Goal: Task Accomplishment & Management: Use online tool/utility

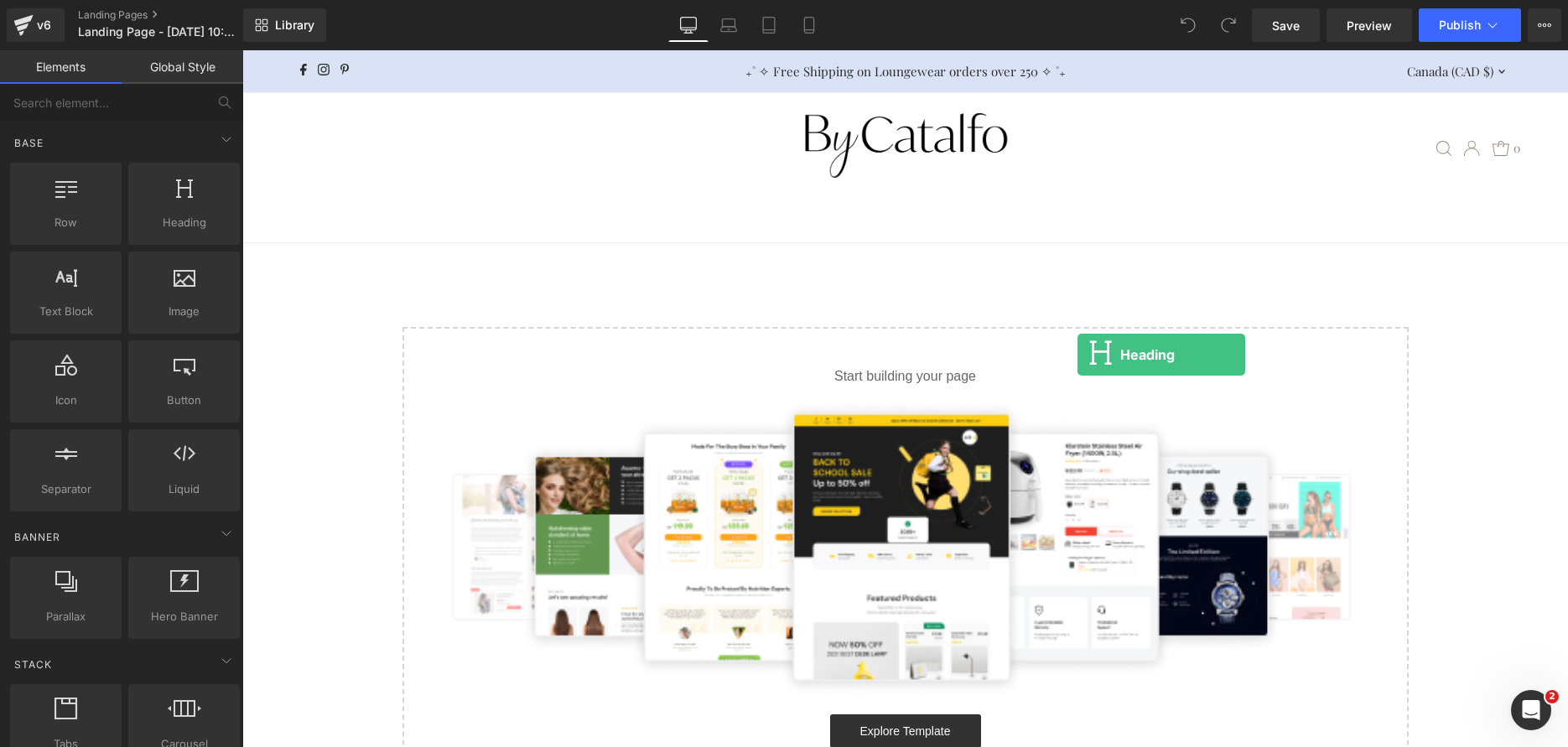
drag, startPoint x: 425, startPoint y: 278, endPoint x: 1077, endPoint y: 355, distance: 656.5
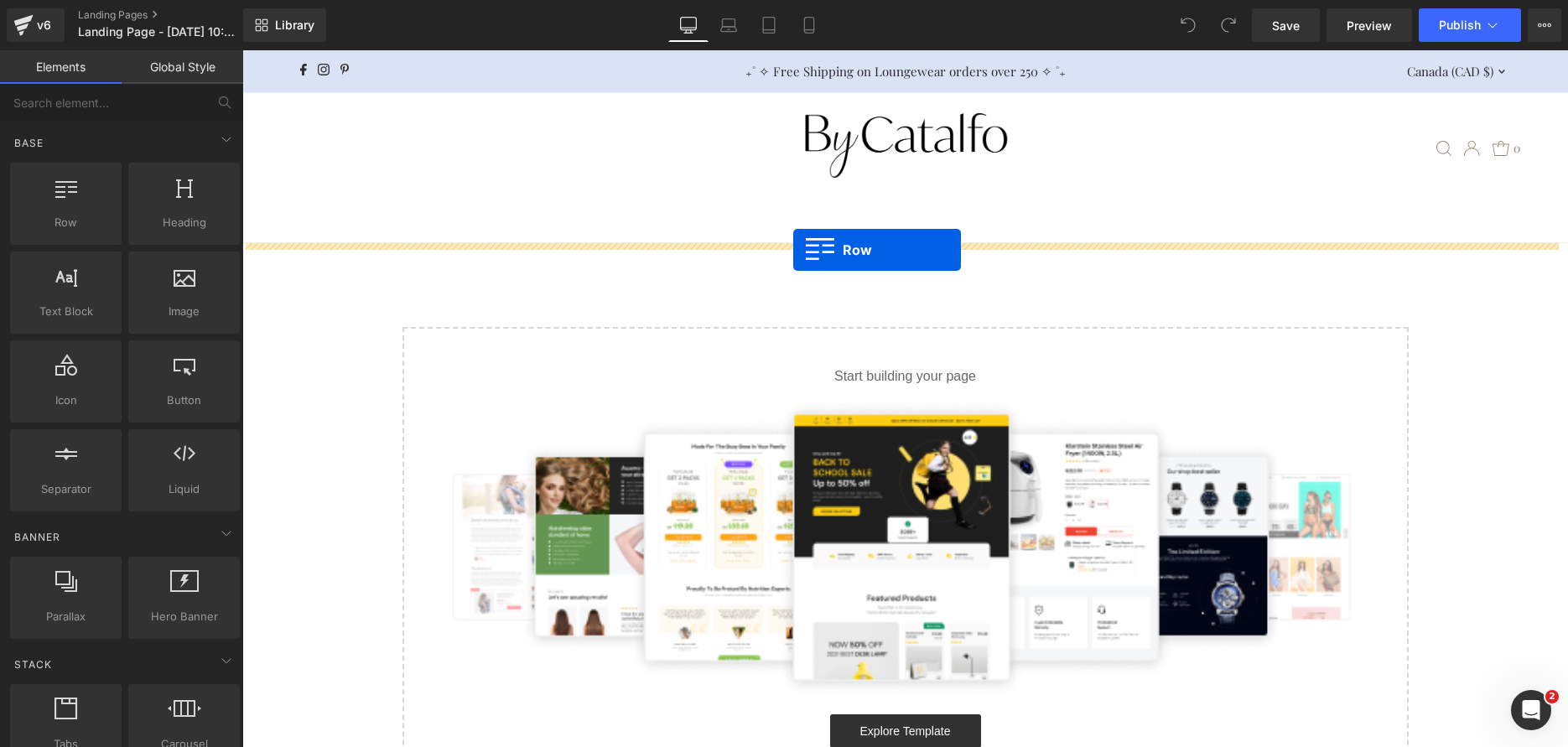
drag, startPoint x: 414, startPoint y: 276, endPoint x: 793, endPoint y: 250, distance: 379.9
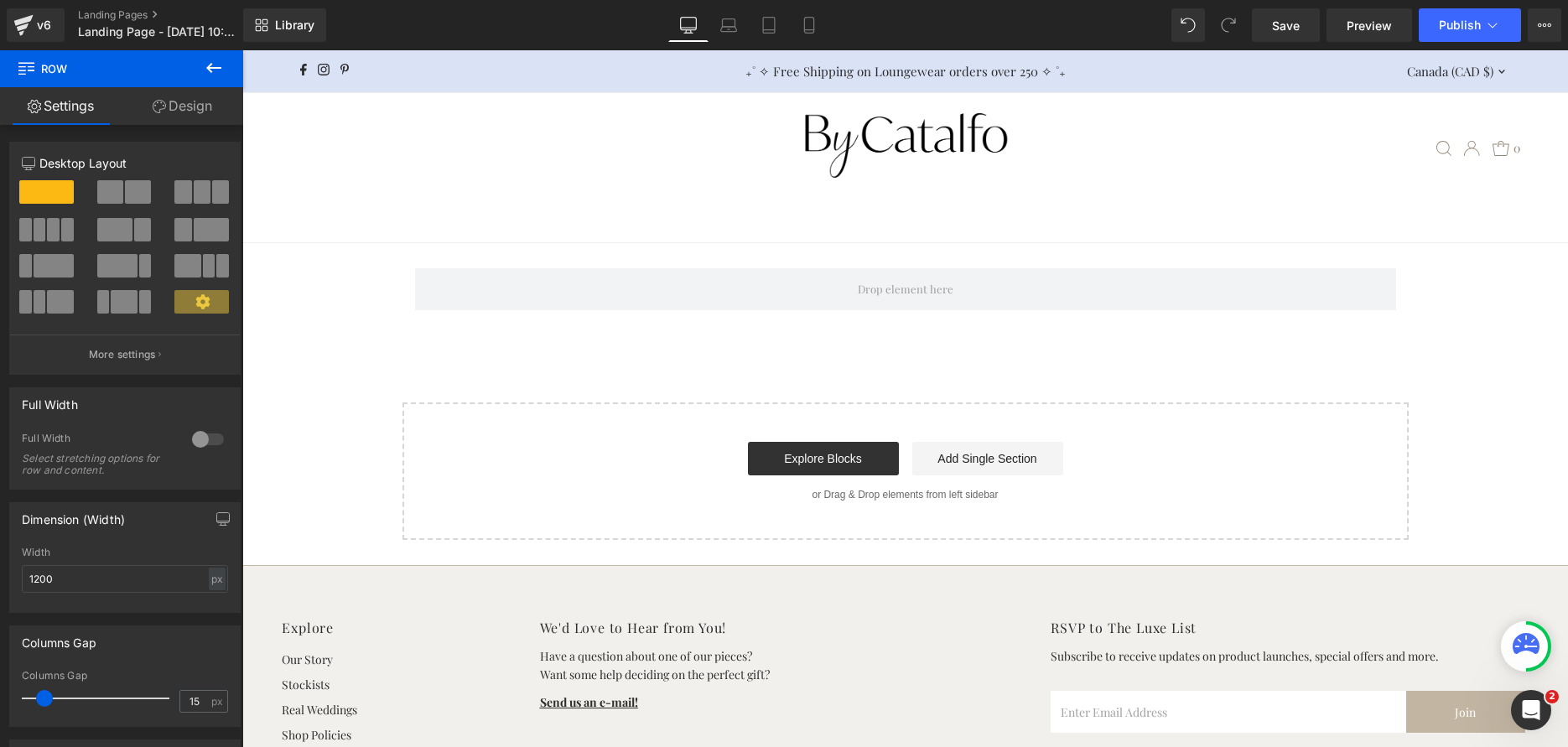
click at [208, 64] on icon at bounding box center [214, 68] width 20 height 20
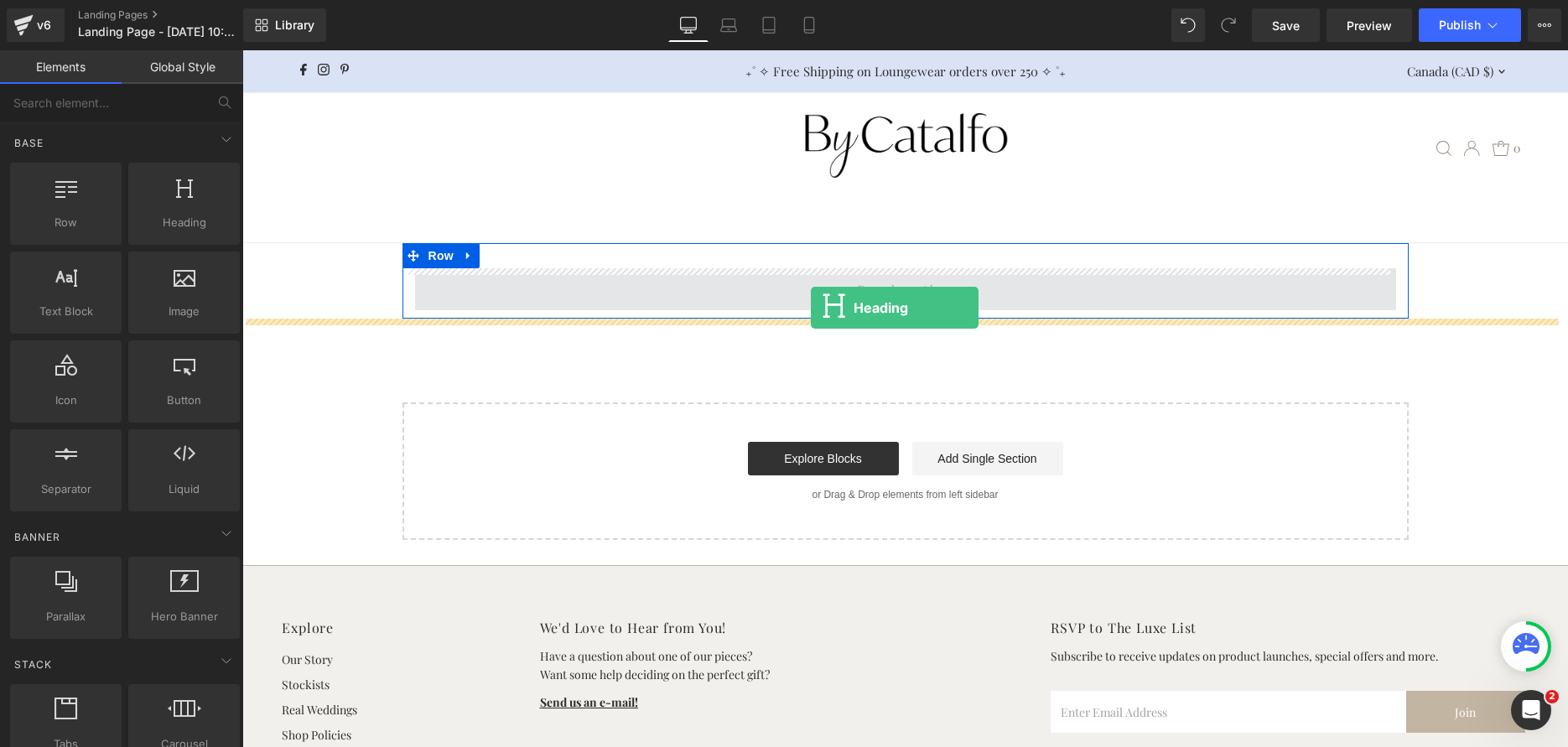
drag, startPoint x: 417, startPoint y: 279, endPoint x: 812, endPoint y: 305, distance: 395.9
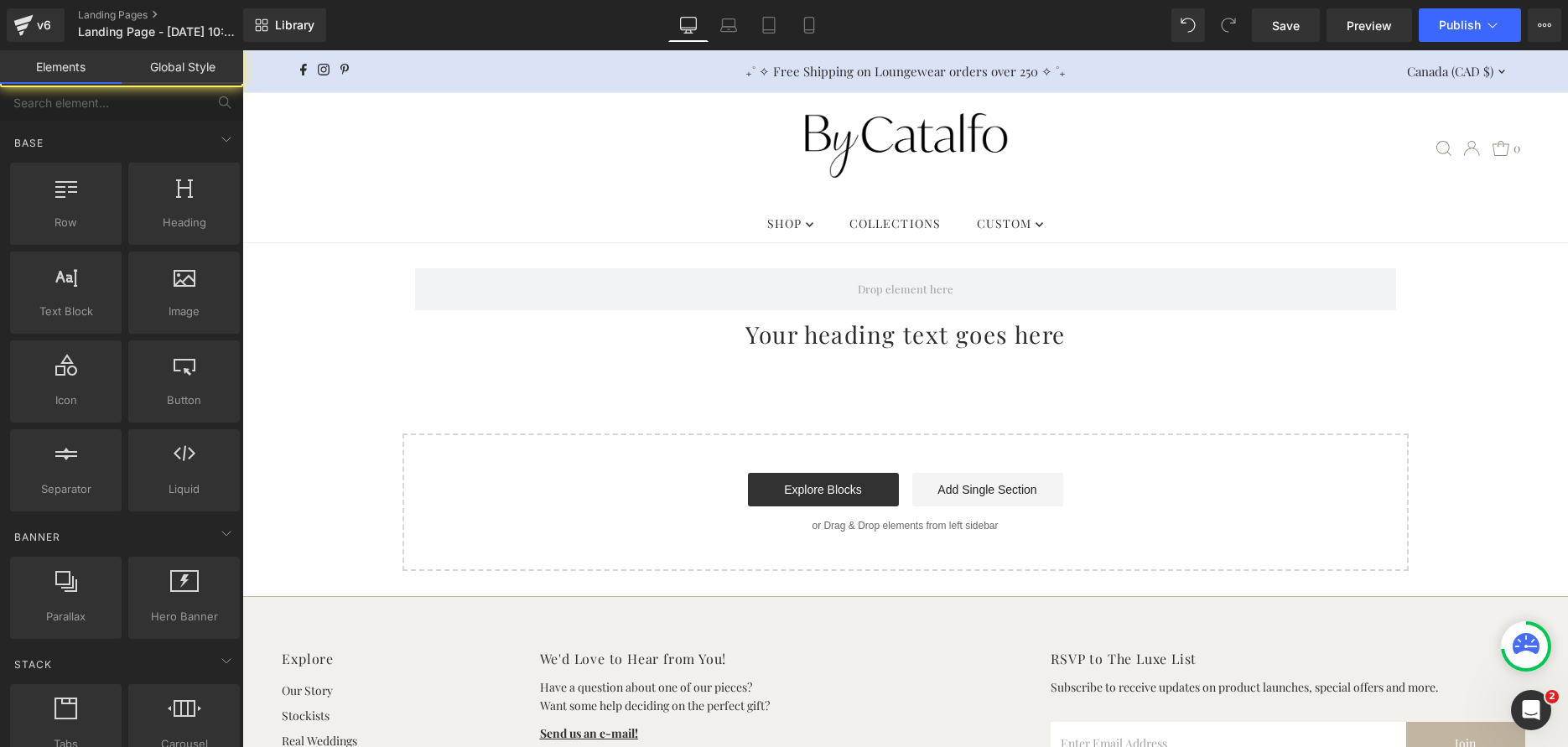
click at [849, 355] on div "Row Your heading text goes here Heading Select your layout" at bounding box center [905, 406] width 1325 height 328
click at [849, 337] on h1 "Your heading text goes here" at bounding box center [905, 333] width 1325 height 31
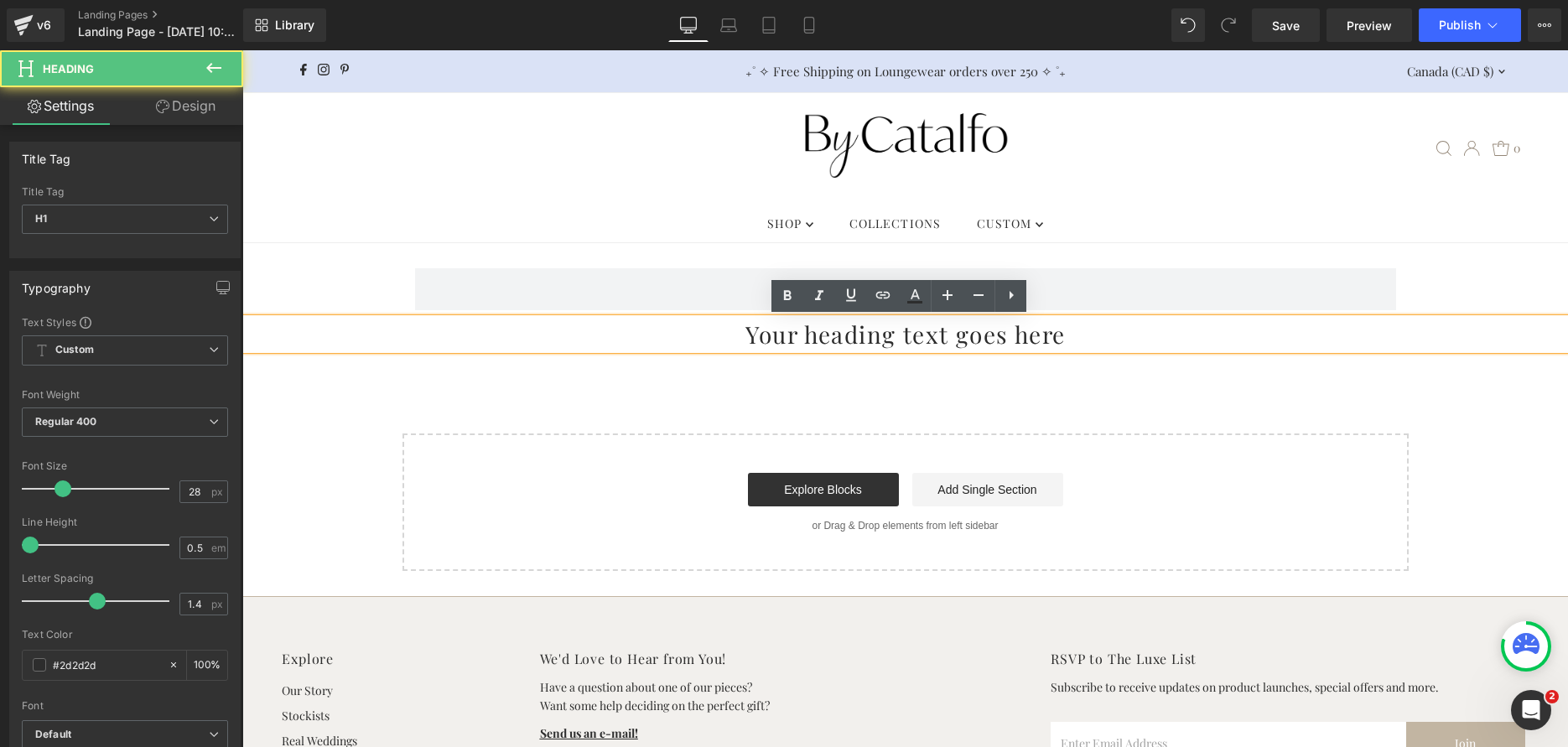
click at [691, 332] on h1 "Your heading text goes here" at bounding box center [905, 333] width 1325 height 31
click at [690, 332] on h1 "Your heading text goes here" at bounding box center [905, 333] width 1325 height 31
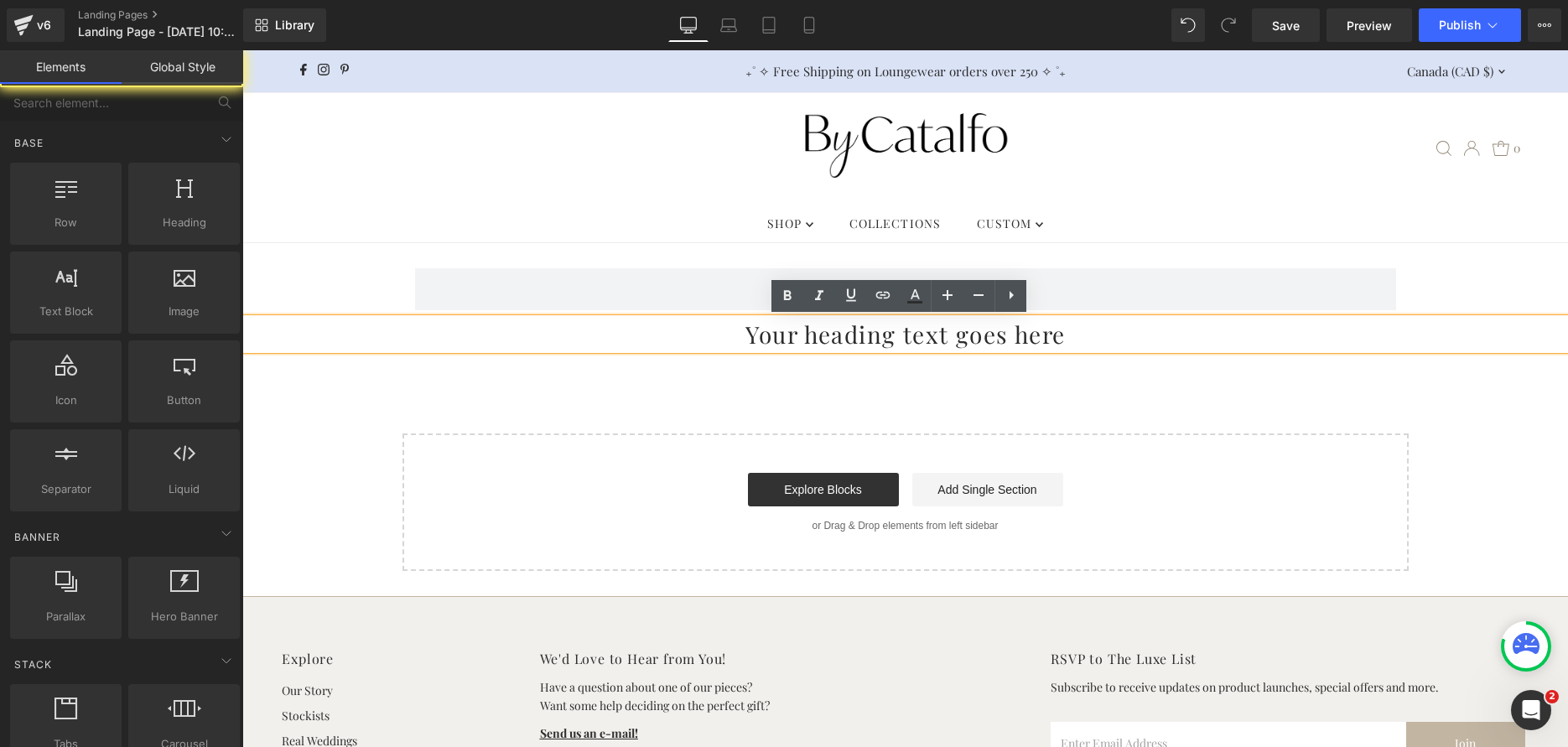
click at [689, 386] on div "Row Your heading text goes here Heading Select your layout" at bounding box center [905, 406] width 1325 height 328
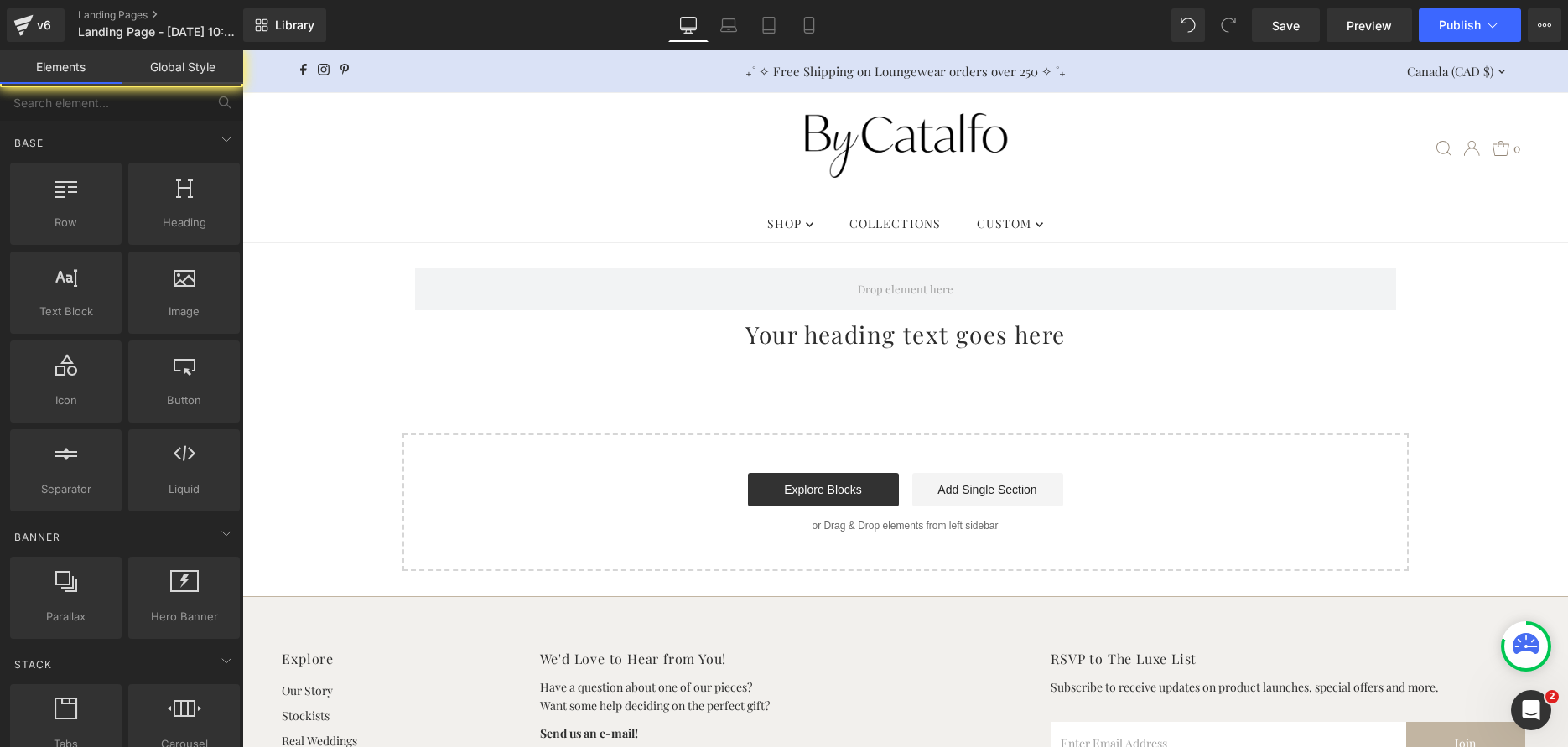
click at [740, 341] on h1 "Your heading text goes here" at bounding box center [905, 333] width 1325 height 31
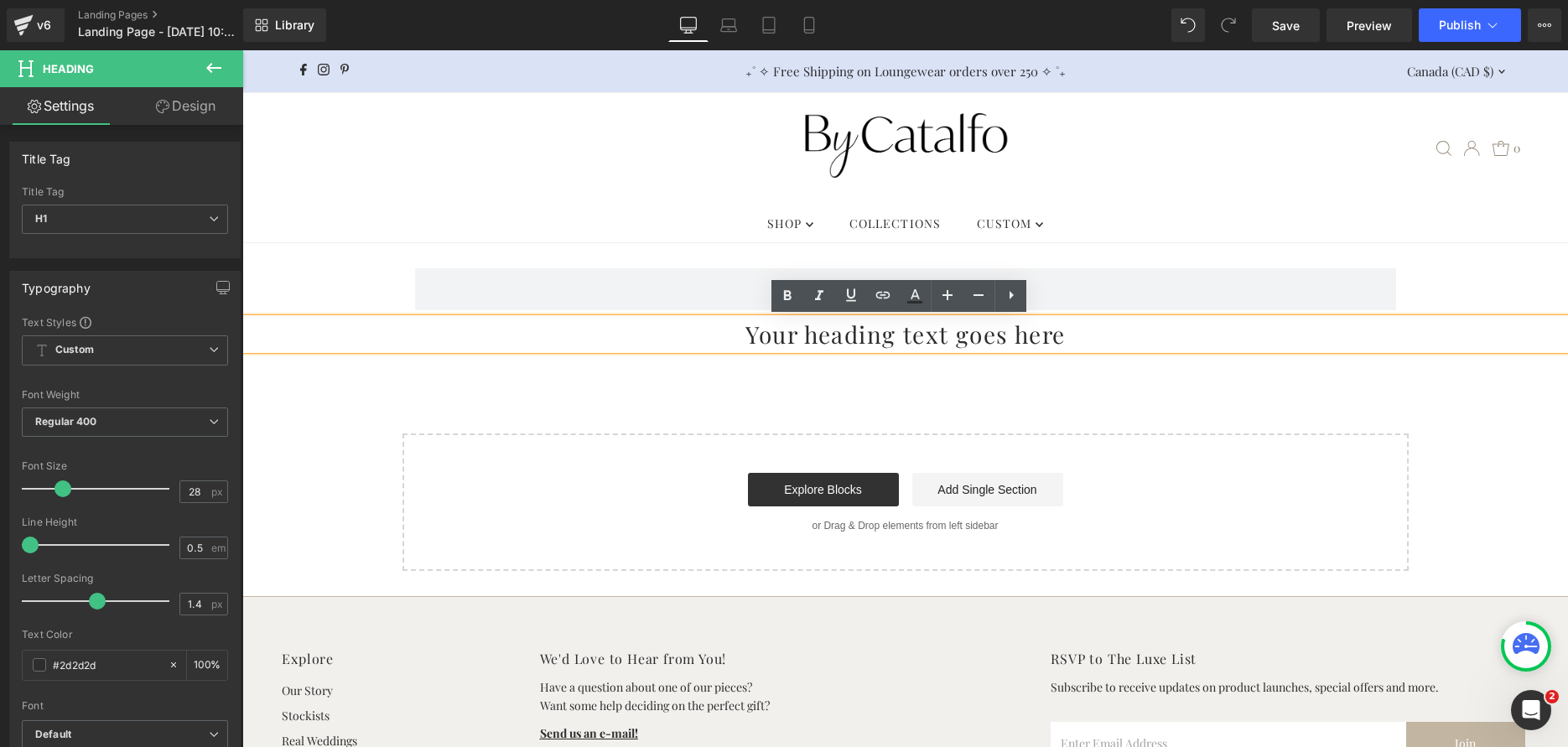
click at [921, 364] on div "Row Your heading text goes here Heading Select your layout" at bounding box center [905, 406] width 1325 height 328
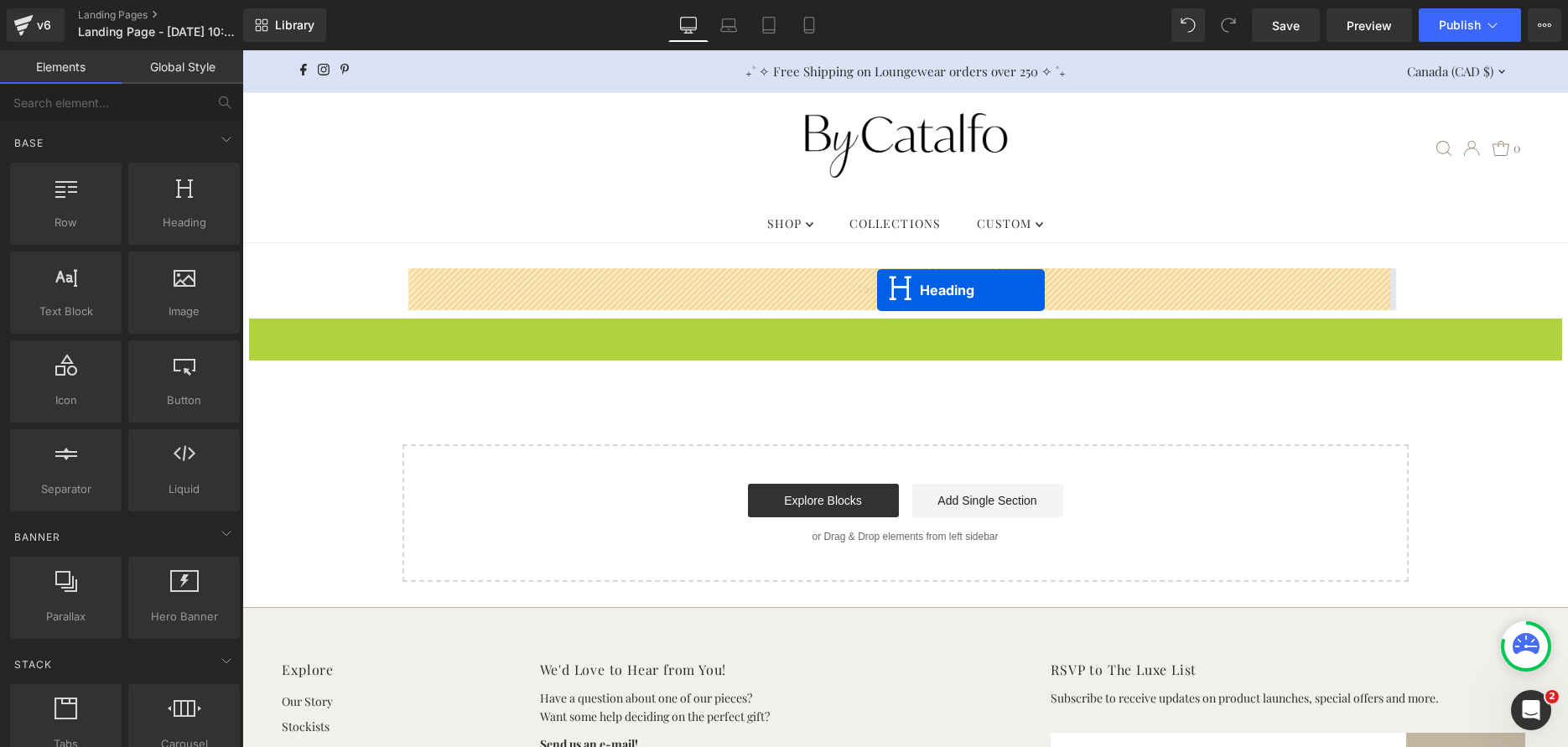
drag, startPoint x: 892, startPoint y: 331, endPoint x: 876, endPoint y: 287, distance: 46.8
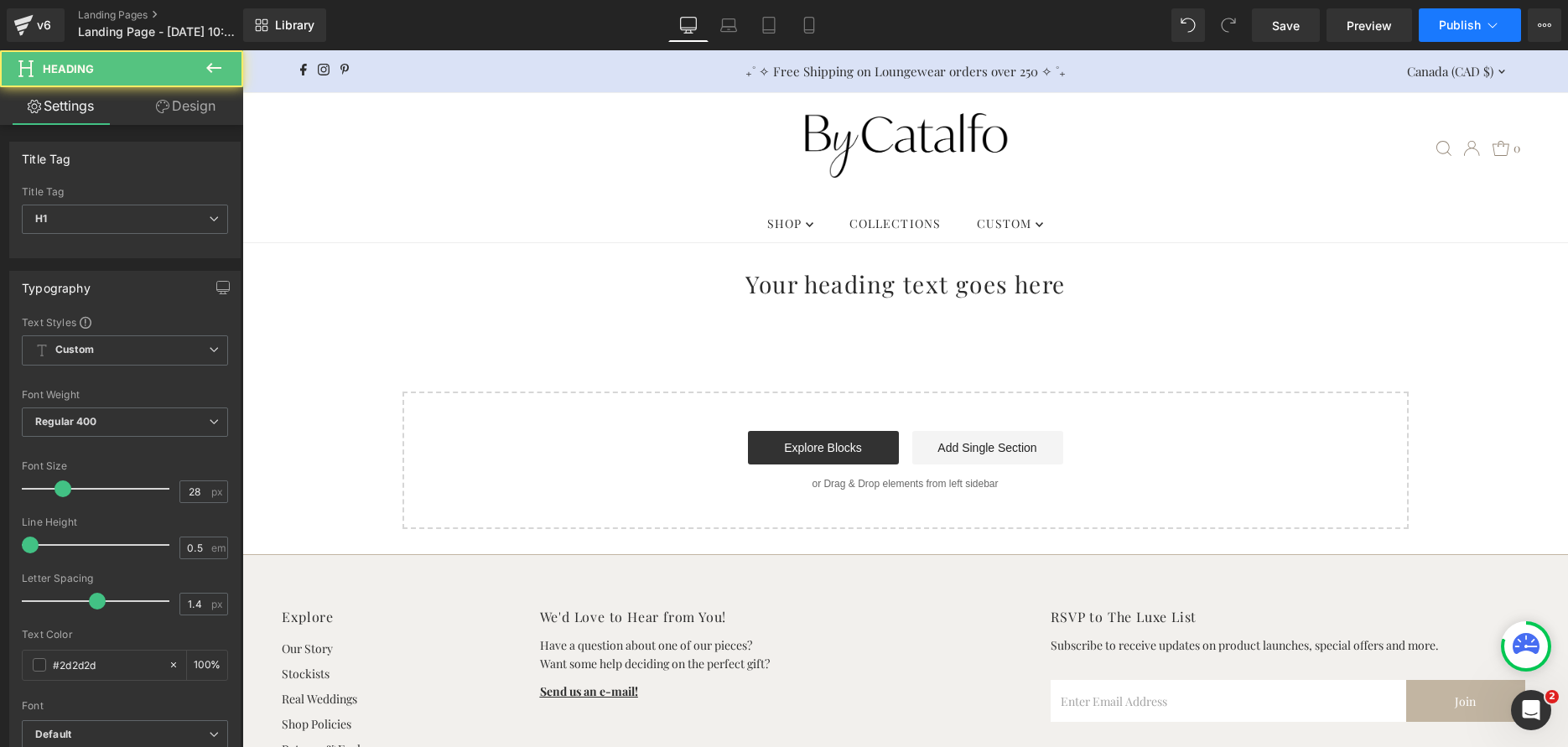
click at [1442, 38] on button "Publish" at bounding box center [1470, 26] width 102 height 33
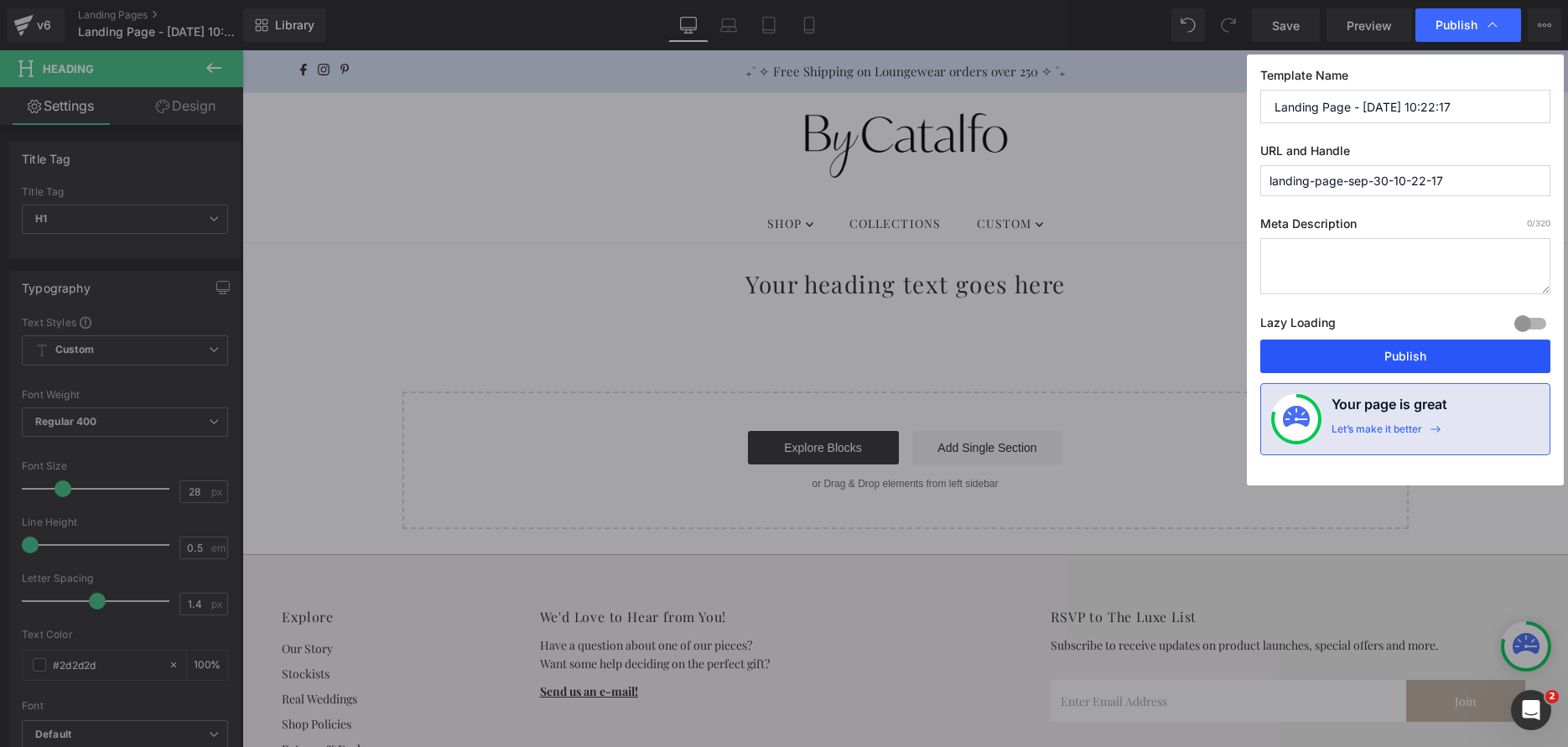
click at [1391, 343] on button "Publish" at bounding box center [1405, 356] width 290 height 33
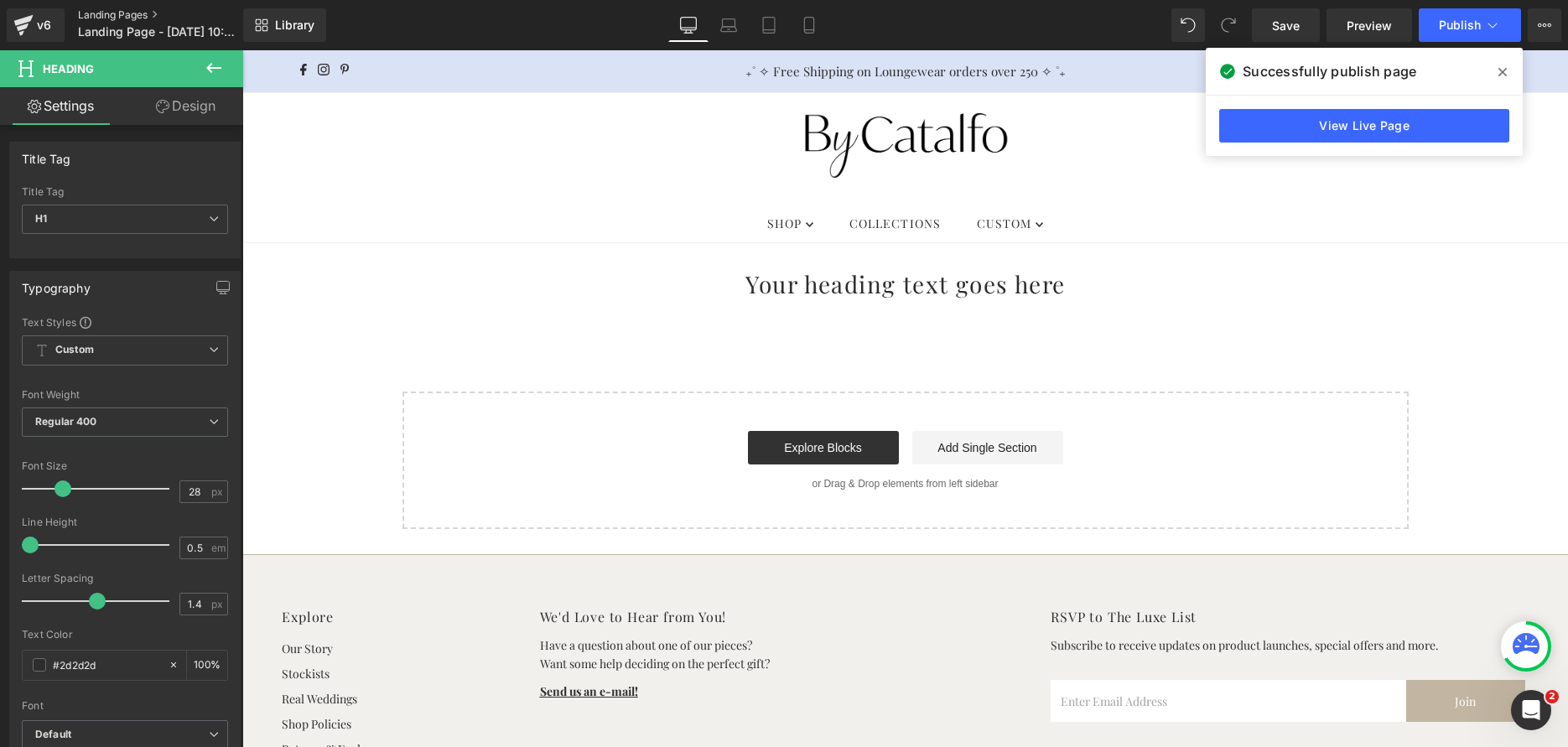
click at [120, 15] on link "Landing Pages" at bounding box center [174, 15] width 193 height 13
